Goal: Navigation & Orientation: Find specific page/section

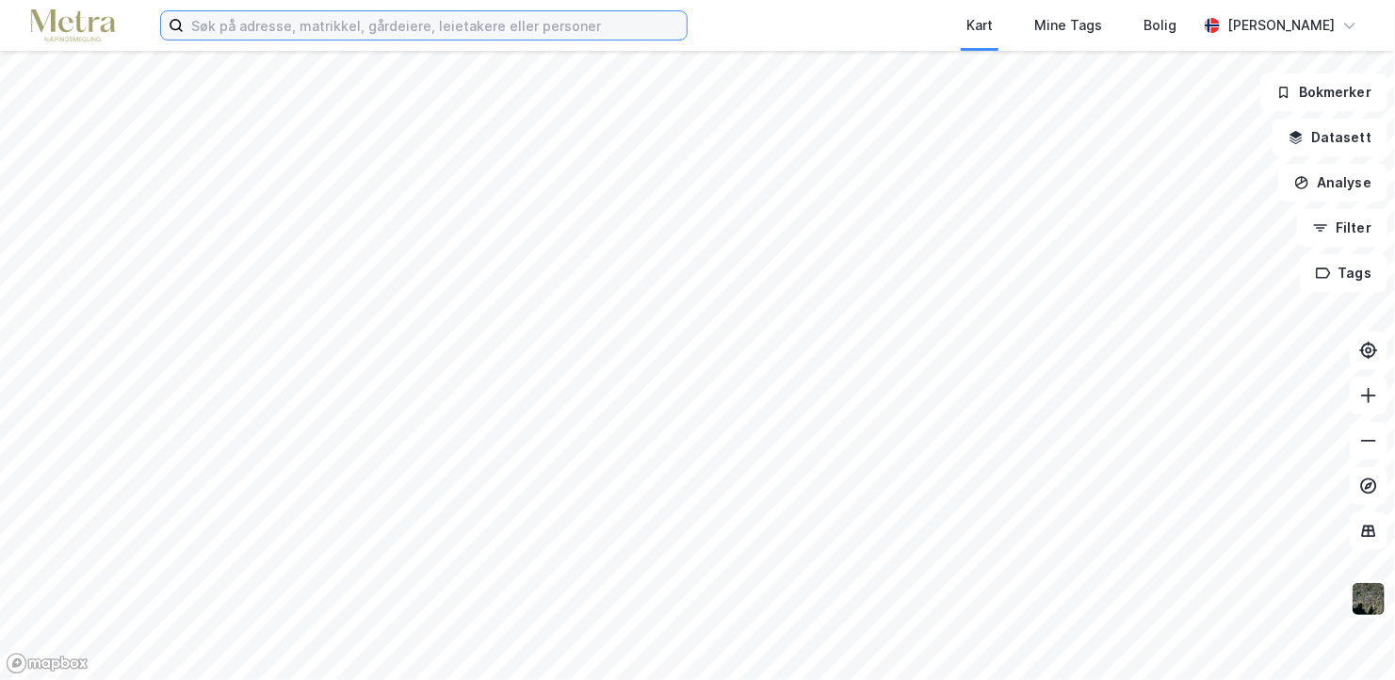
click at [381, 25] on input at bounding box center [435, 25] width 503 height 28
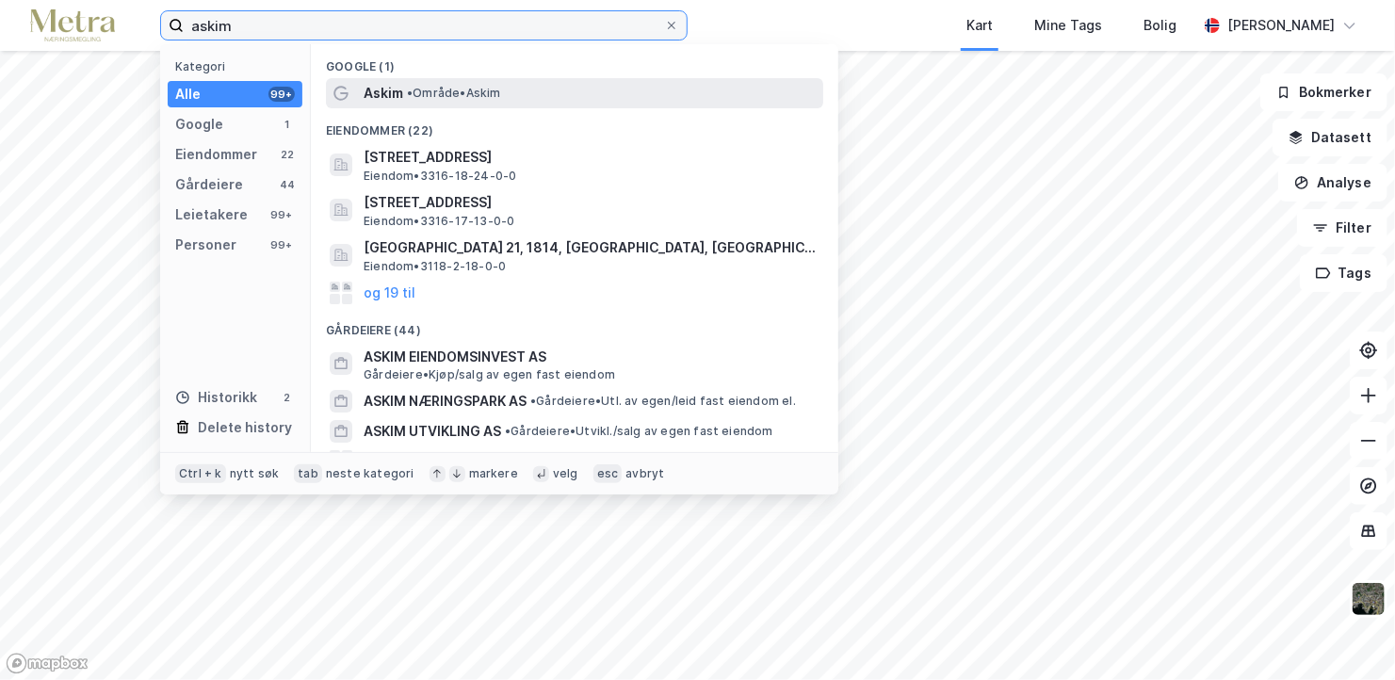
type input "askim"
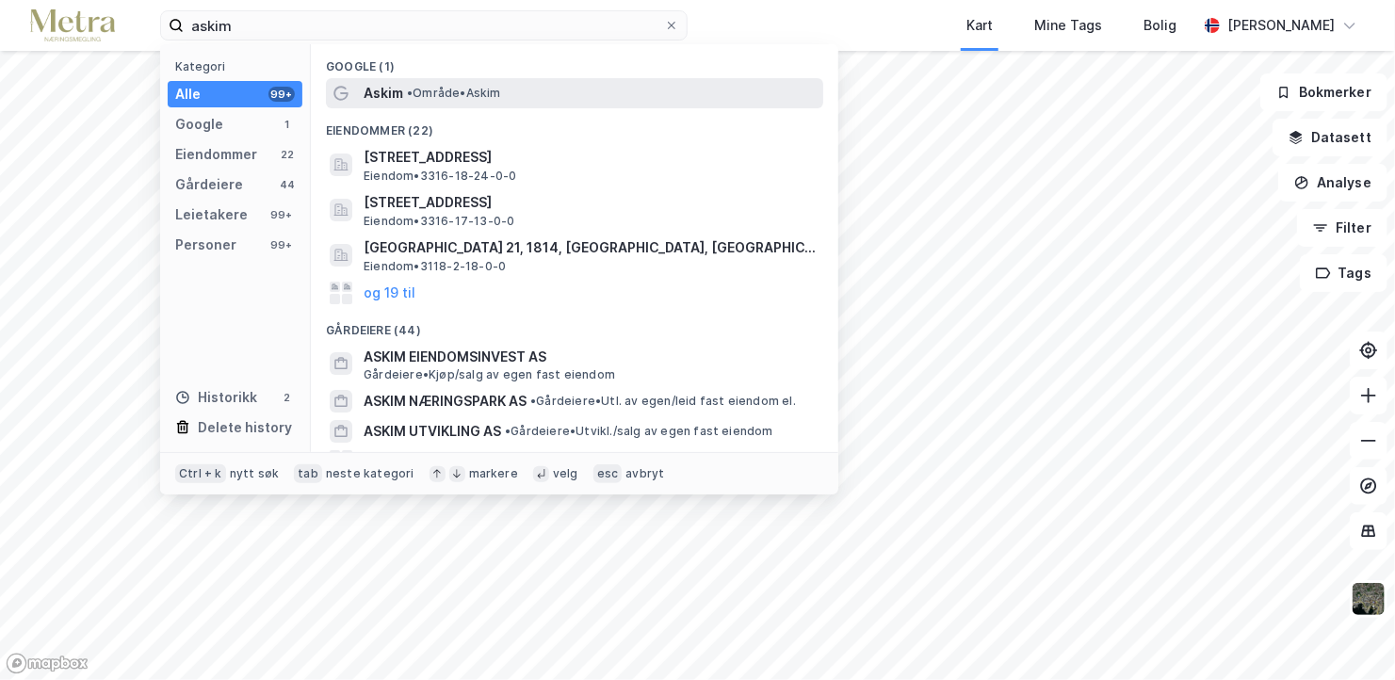
click at [399, 92] on span "Askim" at bounding box center [384, 93] width 40 height 23
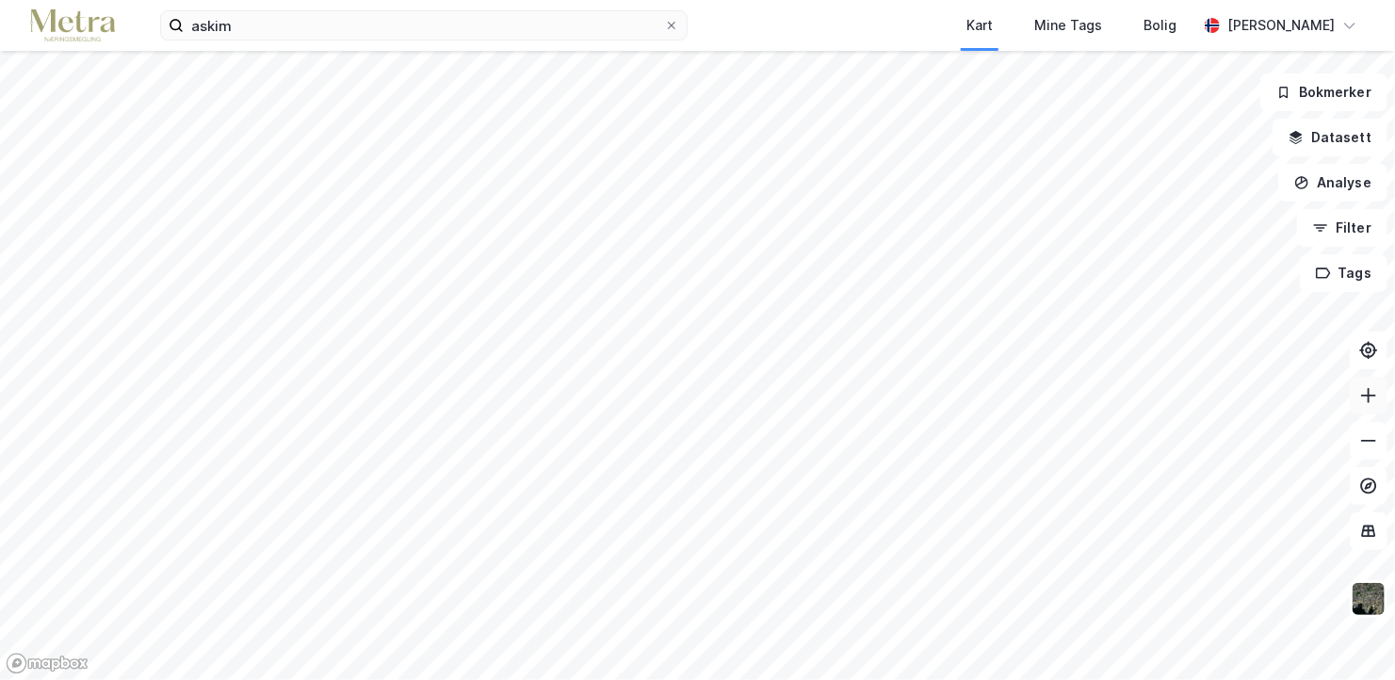
click at [1369, 404] on icon at bounding box center [1368, 395] width 19 height 19
click at [1365, 390] on icon at bounding box center [1368, 395] width 19 height 19
click at [1361, 589] on img at bounding box center [1369, 599] width 36 height 36
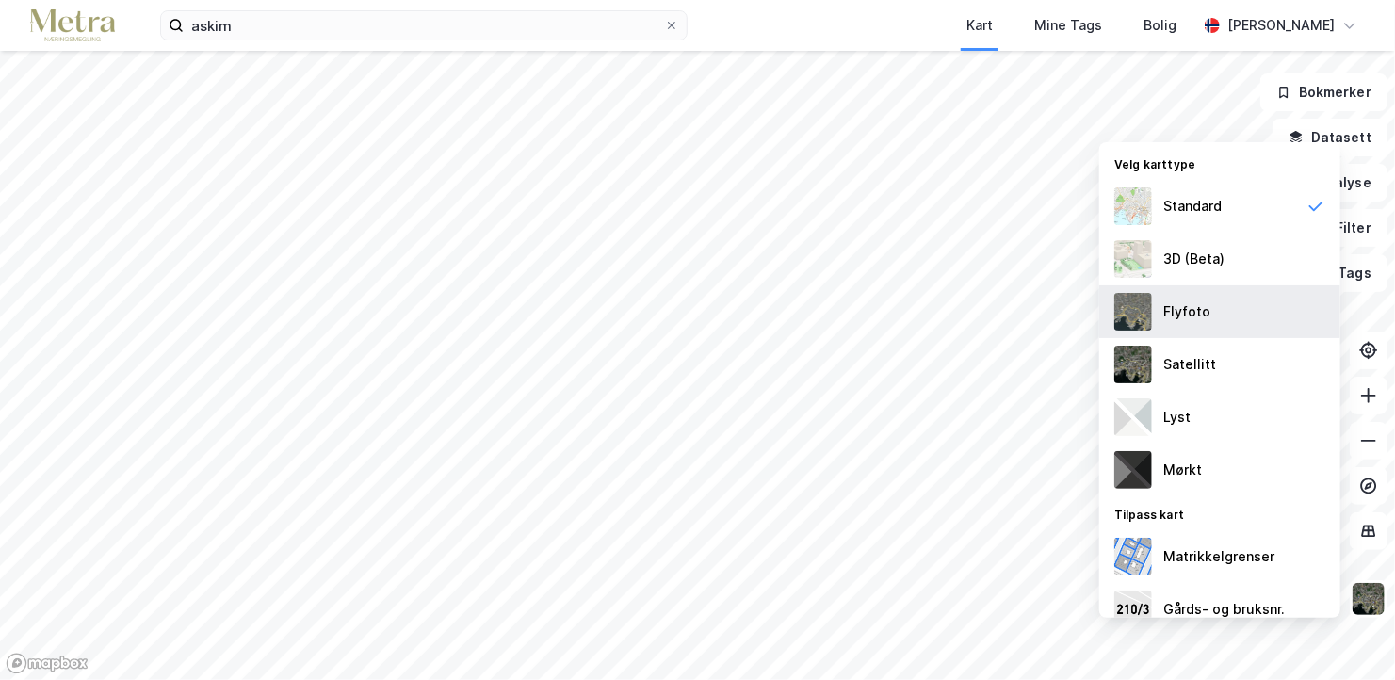
click at [1213, 331] on div "Flyfoto" at bounding box center [1219, 311] width 241 height 53
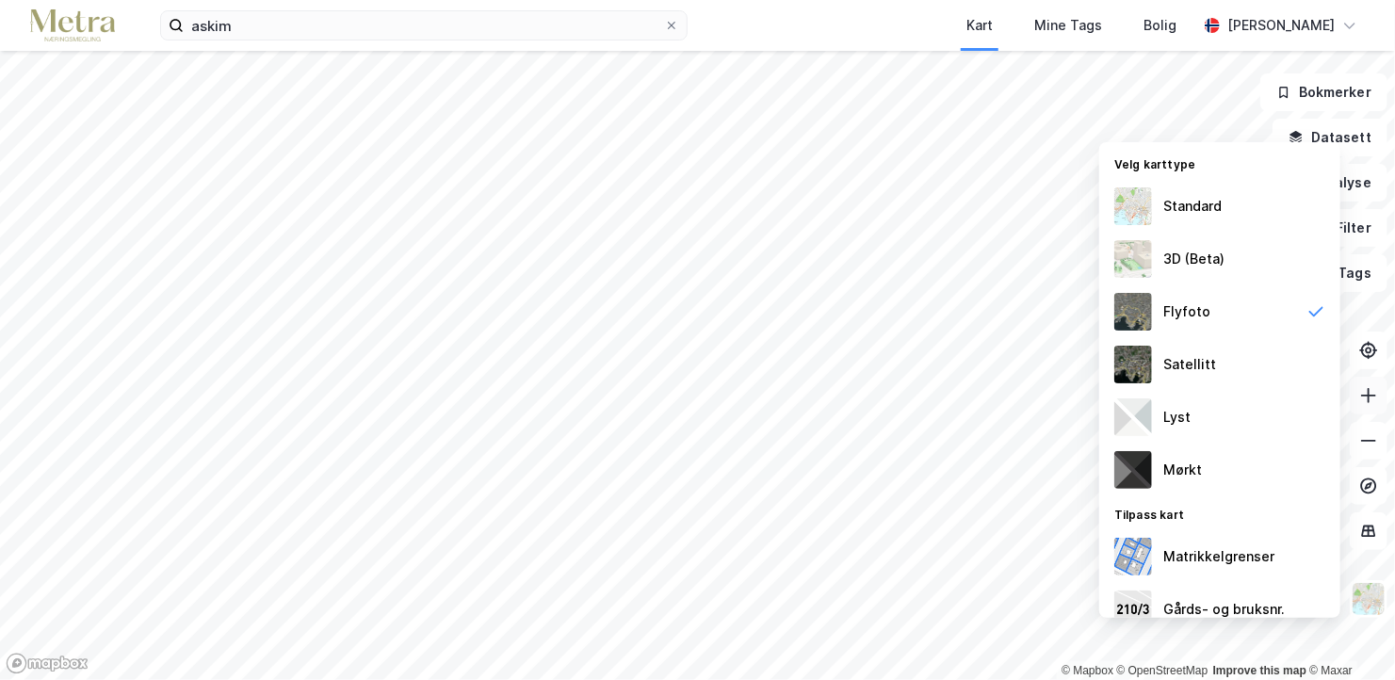
click at [1373, 395] on icon at bounding box center [1368, 395] width 19 height 19
